Goal: Transaction & Acquisition: Book appointment/travel/reservation

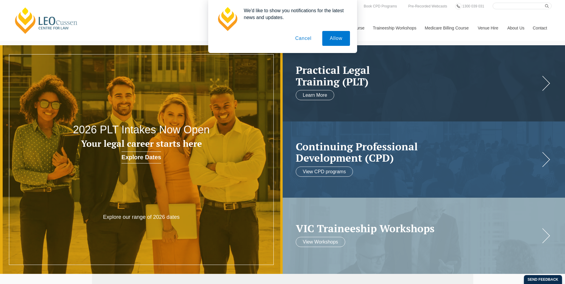
click at [302, 38] on button "Cancel" at bounding box center [303, 38] width 31 height 15
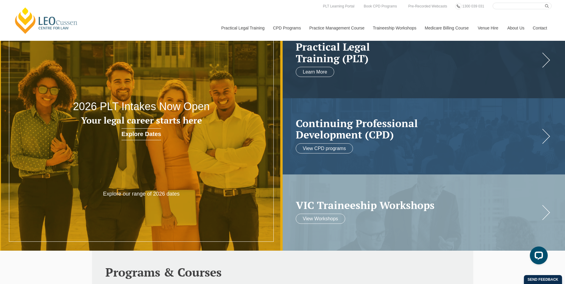
scroll to position [30, 0]
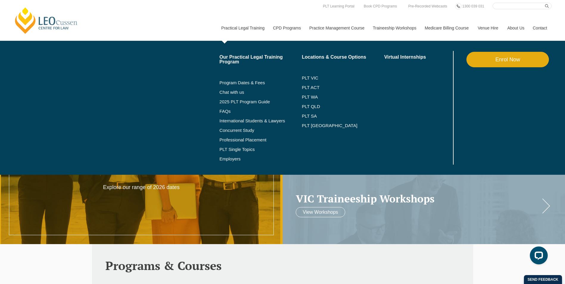
click at [233, 27] on link "Practical Legal Training" at bounding box center [243, 28] width 52 height 26
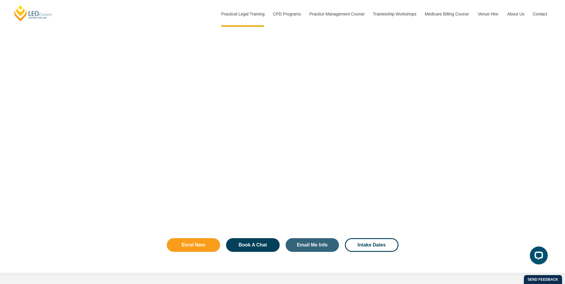
scroll to position [1042, 0]
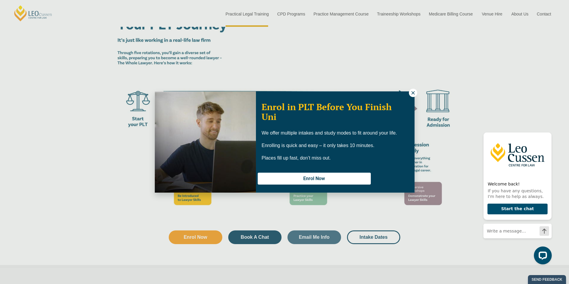
click at [414, 93] on icon at bounding box center [413, 92] width 3 height 3
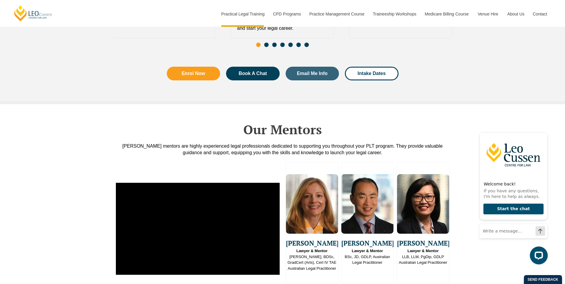
scroll to position [1281, 0]
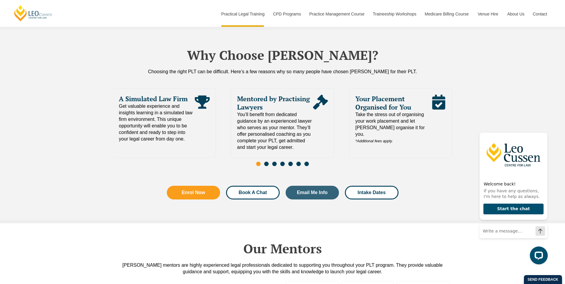
click at [253, 190] on span "Book A Chat" at bounding box center [253, 192] width 28 height 5
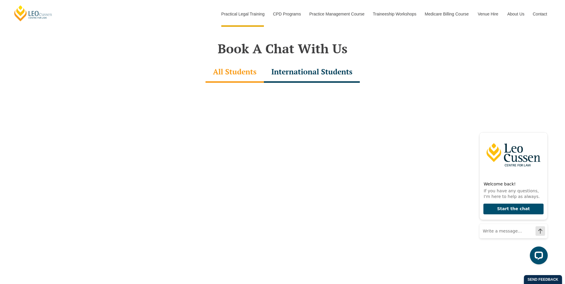
scroll to position [1859, 0]
